Goal: Task Accomplishment & Management: Complete application form

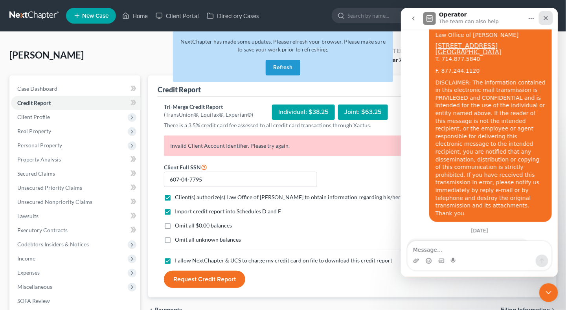
scroll to position [462, 0]
click at [546, 17] on icon "Close" at bounding box center [545, 18] width 6 height 6
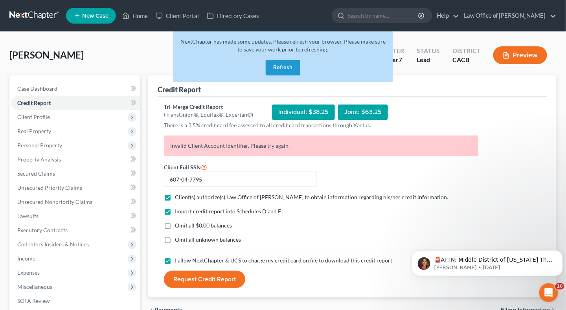
scroll to position [462, 0]
drag, startPoint x: 218, startPoint y: 178, endPoint x: 147, endPoint y: 178, distance: 71.1
click at [147, 178] on div "Credit Report Tri-Merge Credit Report (TransUnion®, Equifax®, Experian®) Indivi…" at bounding box center [352, 231] width 416 height 312
click at [288, 64] on button "Refresh" at bounding box center [283, 68] width 35 height 16
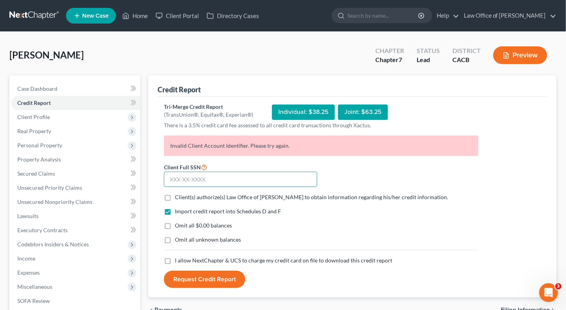
click at [192, 180] on input "text" at bounding box center [240, 180] width 153 height 16
paste input "607-04-7795"
type input "607-04-7795"
drag, startPoint x: 167, startPoint y: 260, endPoint x: 169, endPoint y: 253, distance: 8.1
click at [175, 260] on label "I allow NextChapter & UCS to charge my credit card on file to download this cre…" at bounding box center [283, 261] width 217 height 8
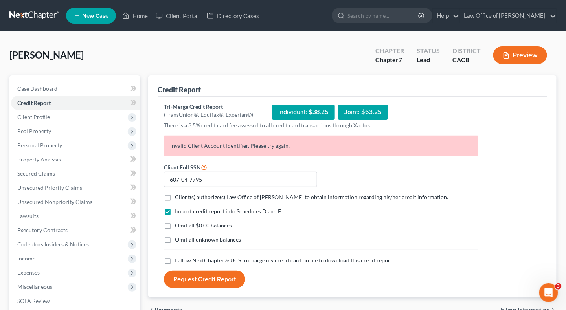
click at [178, 260] on input "I allow NextChapter & UCS to charge my credit card on file to download this cre…" at bounding box center [180, 259] width 5 height 5
checkbox input "true"
click at [175, 196] on label "Client(s) authorize(s) Law Office of Tuan Le to obtain information regarding hi…" at bounding box center [311, 197] width 273 height 8
click at [178, 196] on input "Client(s) authorize(s) Law Office of Tuan Le to obtain information regarding hi…" at bounding box center [180, 195] width 5 height 5
checkbox input "true"
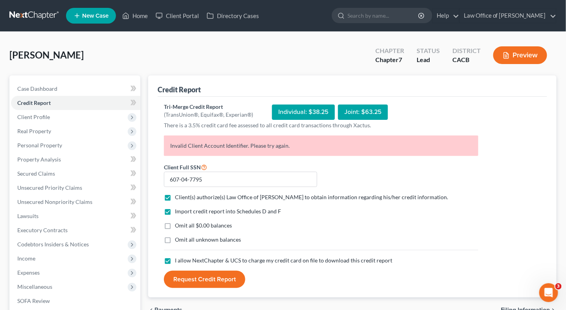
click at [201, 275] on button "Request Credit Report" at bounding box center [204, 279] width 81 height 17
